Goal: Task Accomplishment & Management: Manage account settings

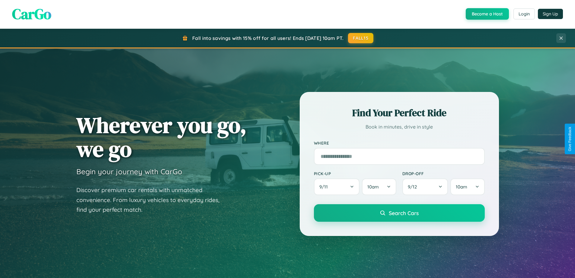
scroll to position [260, 0]
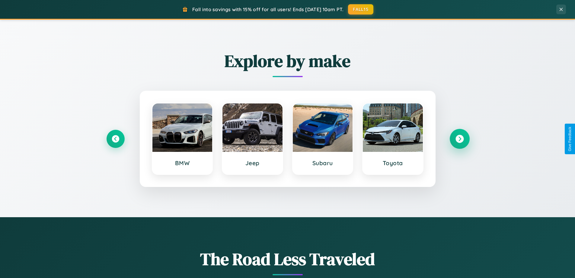
click at [460, 139] on icon at bounding box center [460, 139] width 8 height 8
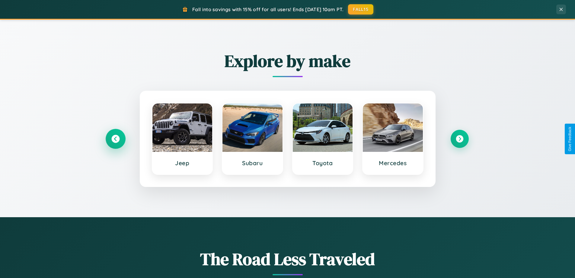
click at [115, 139] on icon at bounding box center [115, 139] width 8 height 8
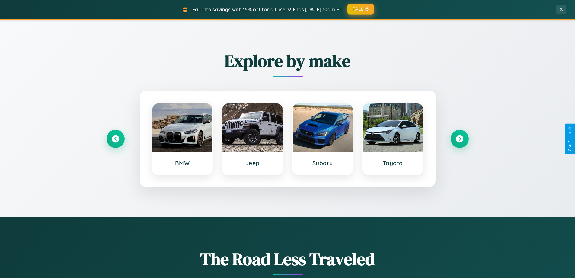
click at [361, 9] on button "FALL15" at bounding box center [361, 9] width 27 height 11
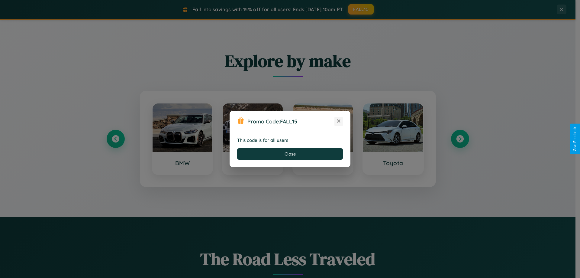
click at [339, 121] on icon at bounding box center [338, 121] width 6 height 6
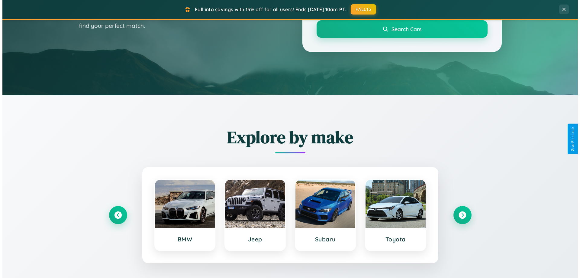
scroll to position [0, 0]
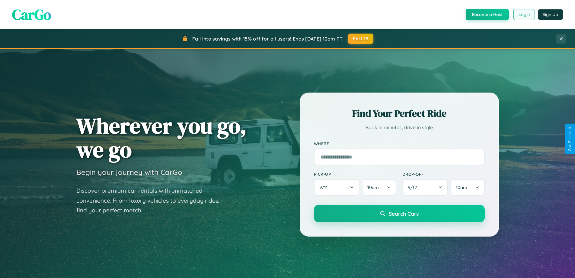
click at [524, 14] on button "Login" at bounding box center [524, 14] width 21 height 11
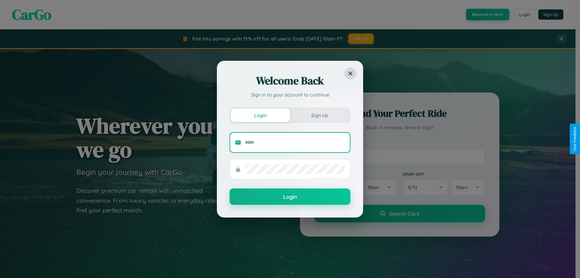
click at [295, 142] on input "text" at bounding box center [295, 142] width 100 height 10
type input "**********"
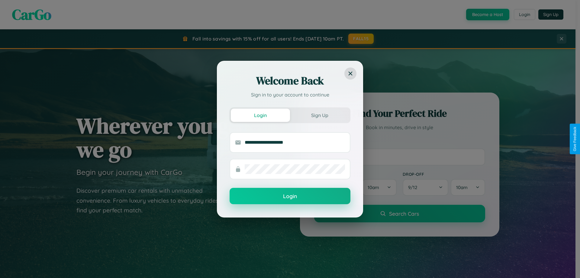
click at [290, 196] on button "Login" at bounding box center [290, 196] width 121 height 16
